Goal: Navigation & Orientation: Find specific page/section

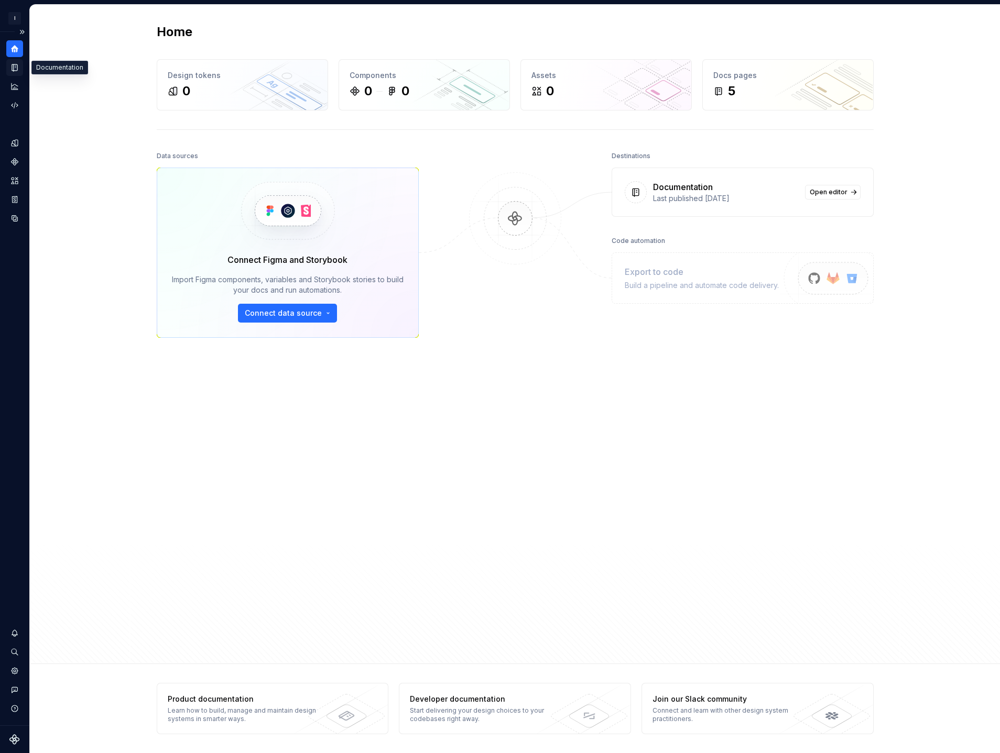
click at [16, 70] on icon "Documentation" at bounding box center [14, 67] width 5 height 7
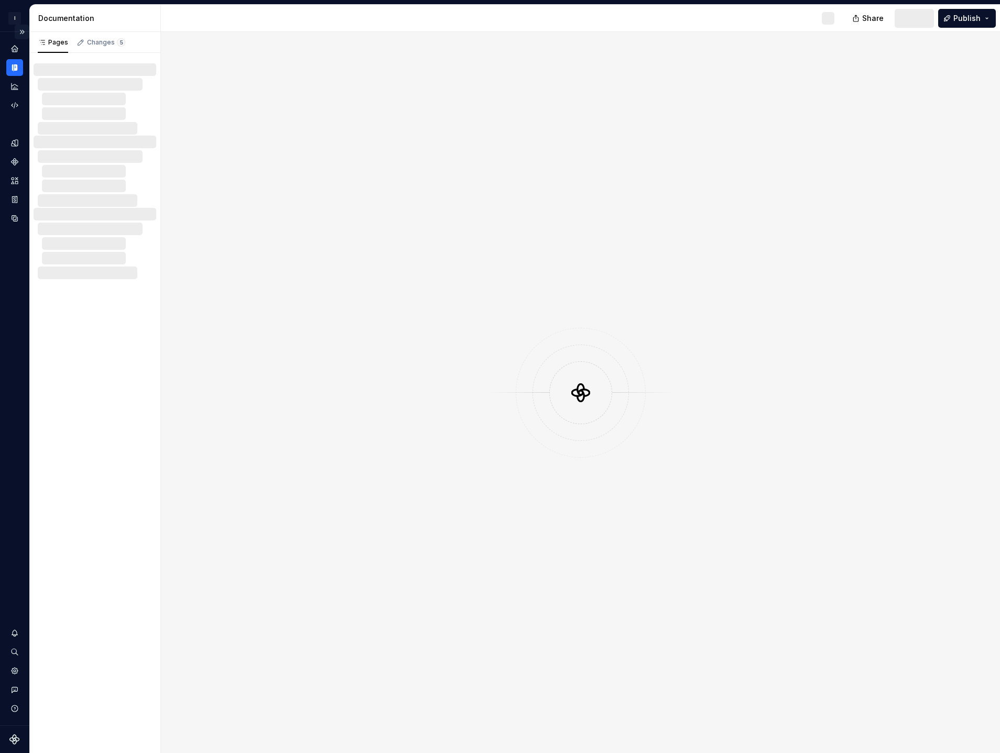
click at [25, 33] on button "Expand sidebar" at bounding box center [22, 32] width 15 height 15
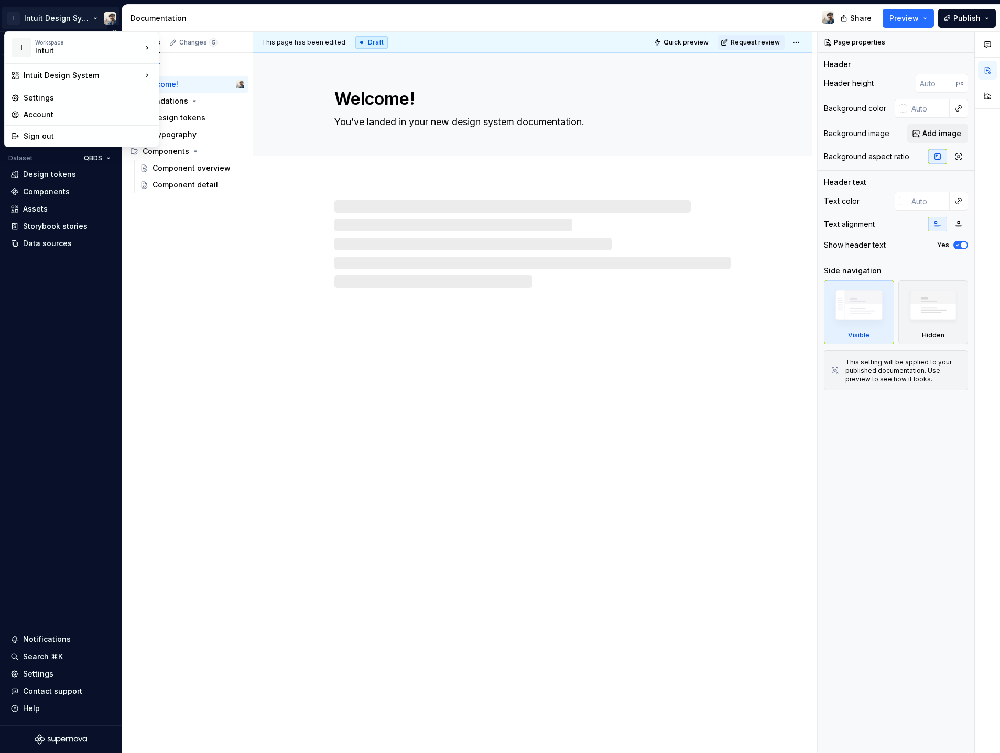
click at [69, 18] on html "I Intuit Design System Version Current draft Home Documentation Analytics Code …" at bounding box center [500, 376] width 1000 height 753
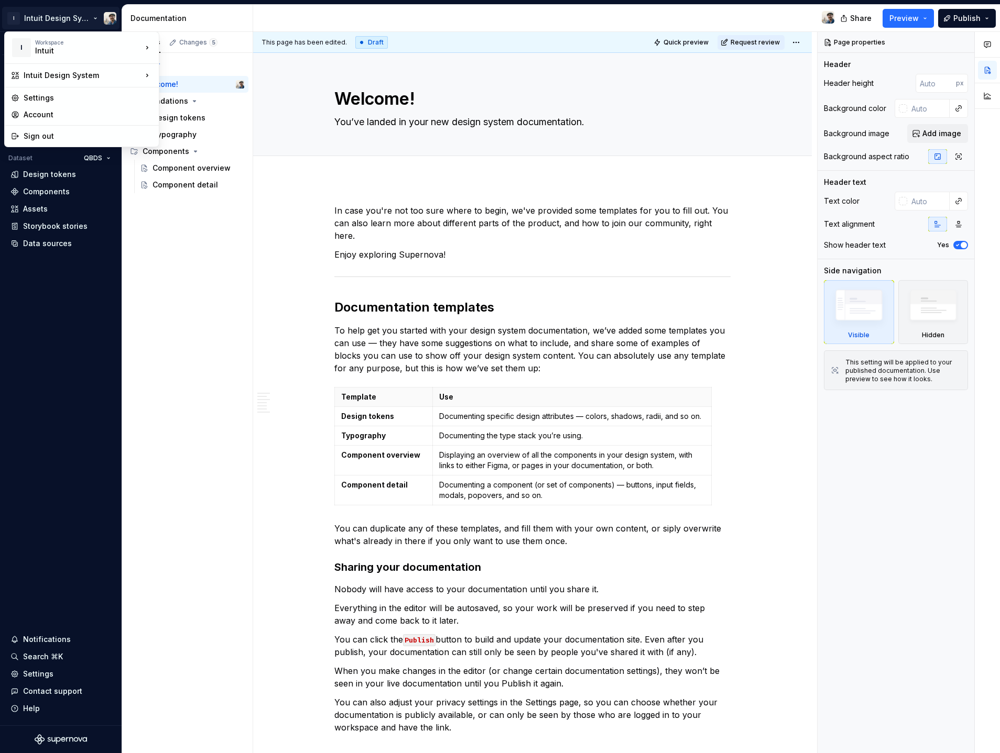
type textarea "*"
click at [204, 95] on div "Pearl Design System" at bounding box center [213, 95] width 75 height 10
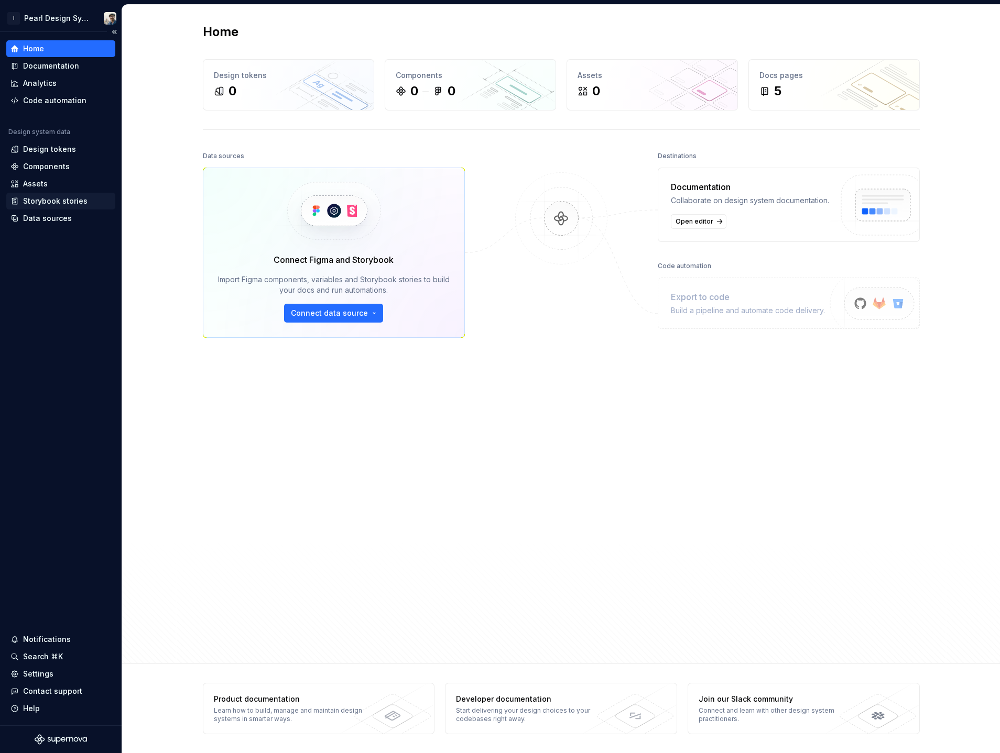
click at [54, 203] on div "Storybook stories" at bounding box center [55, 201] width 64 height 10
